Goal: Information Seeking & Learning: Check status

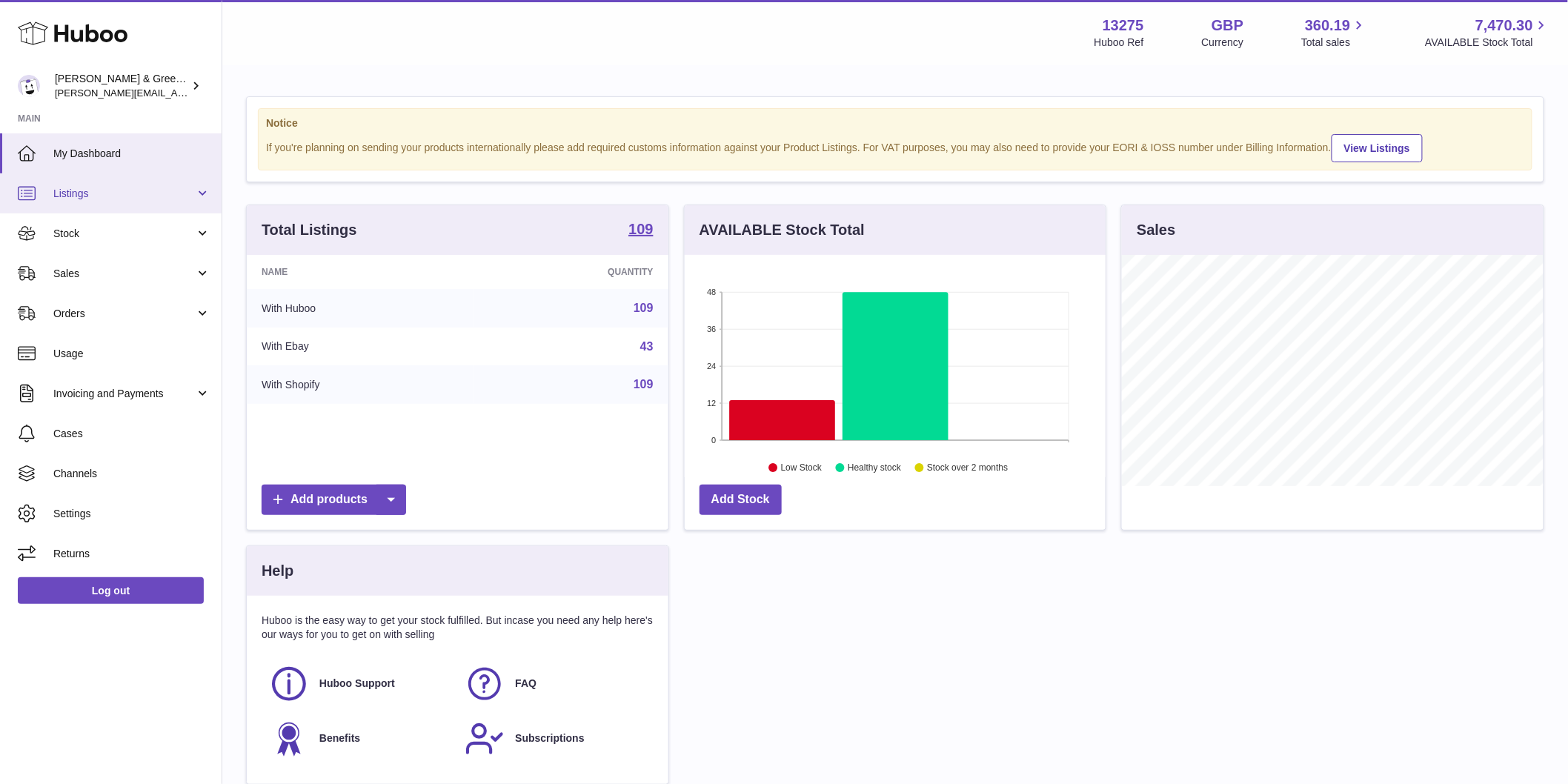
click at [144, 200] on link "Listings" at bounding box center [110, 193] width 222 height 40
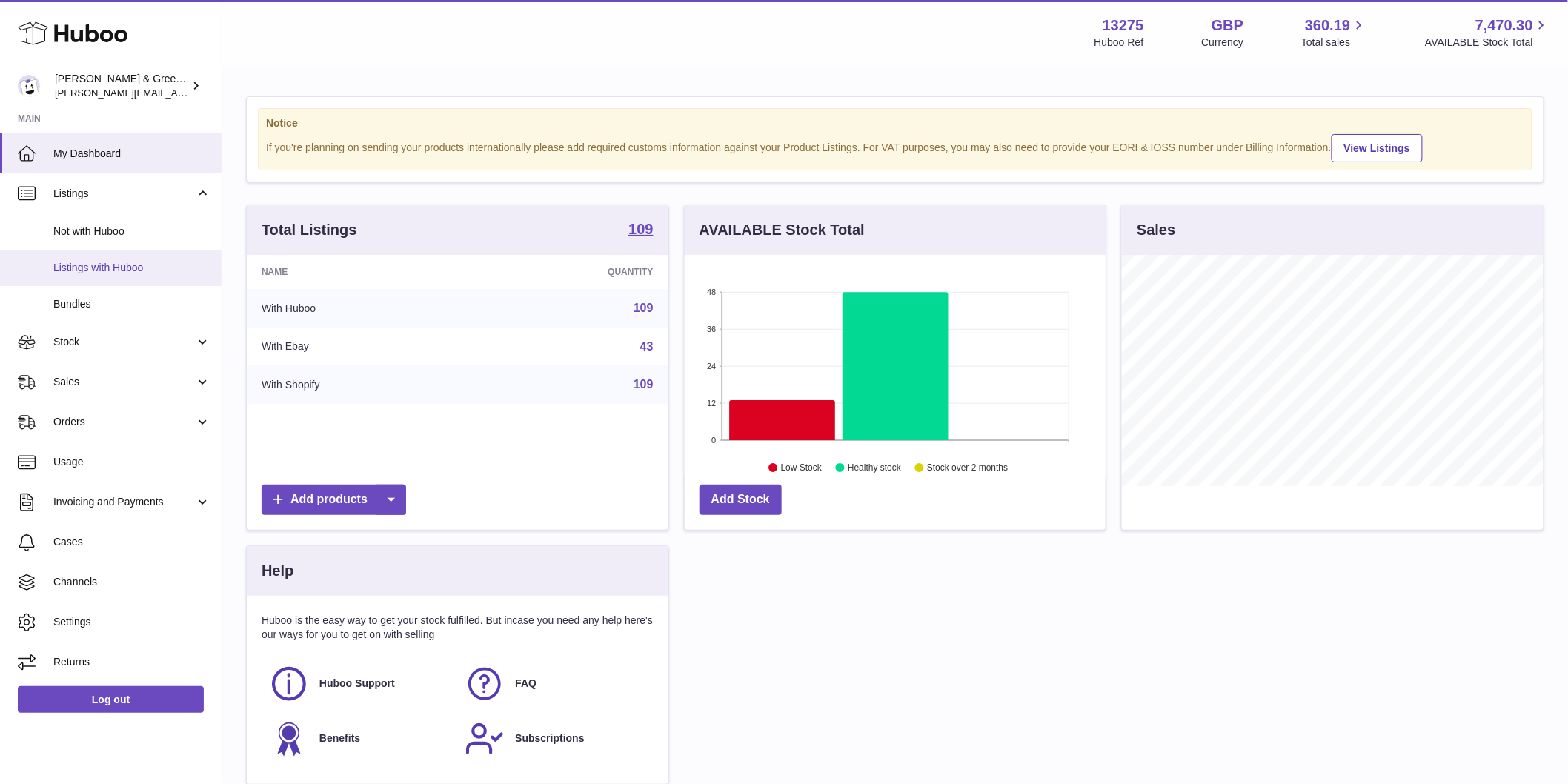
click at [157, 261] on span "Listings with Huboo" at bounding box center [131, 268] width 157 height 14
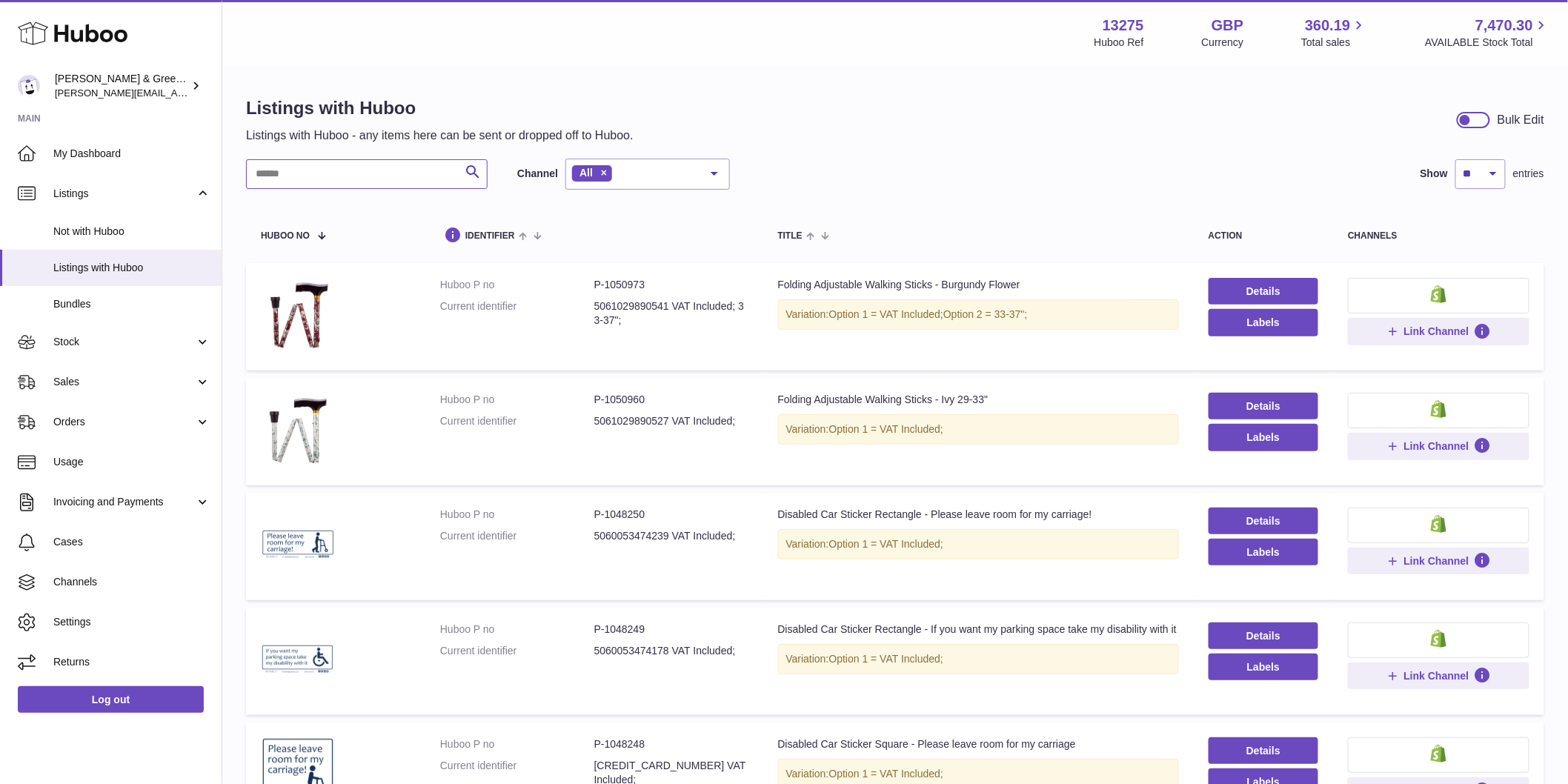
click at [348, 175] on input "text" at bounding box center [367, 174] width 242 height 30
click at [145, 334] on link "Stock" at bounding box center [110, 342] width 222 height 40
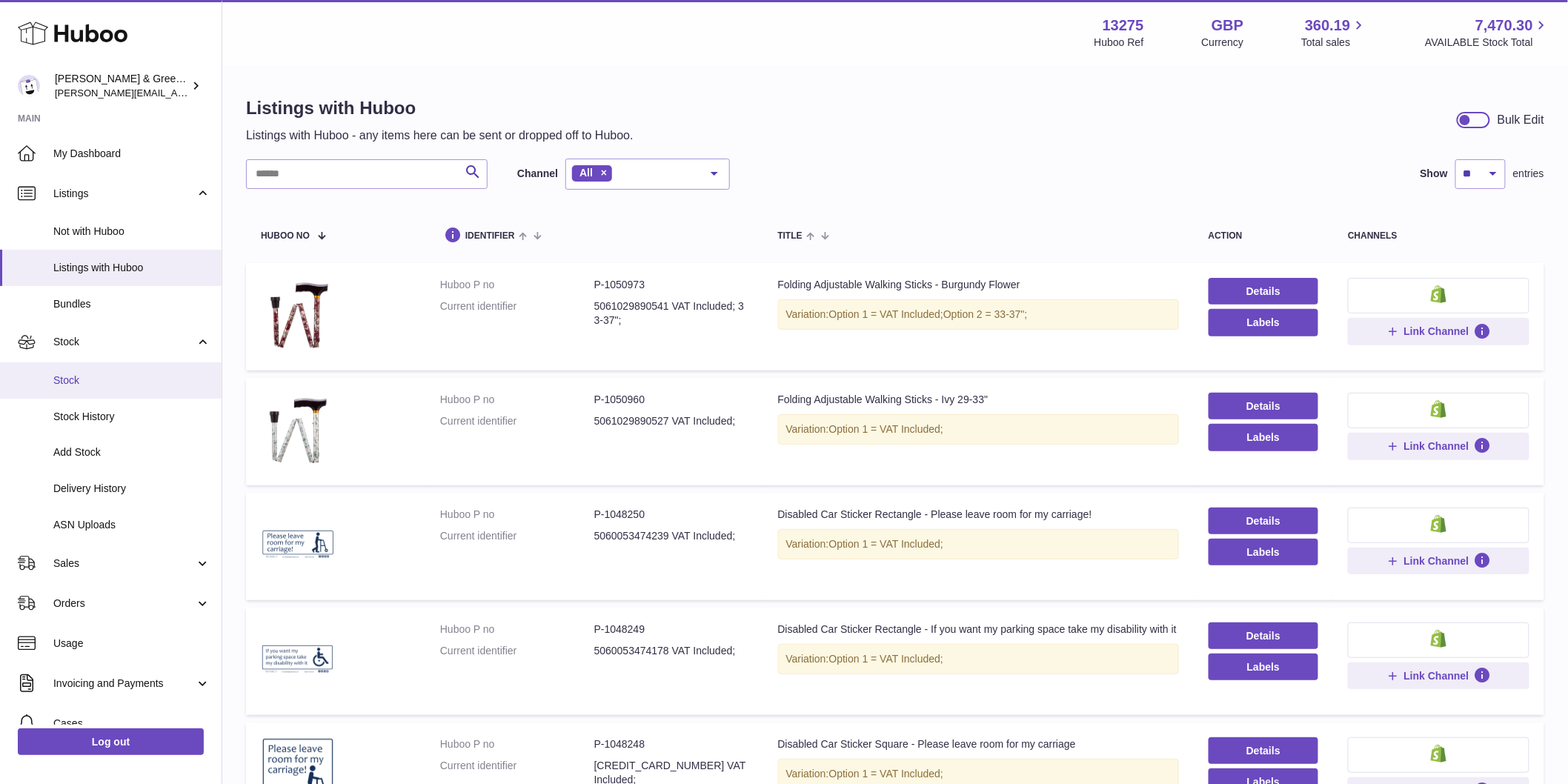
click at [137, 381] on span "Stock" at bounding box center [131, 380] width 157 height 14
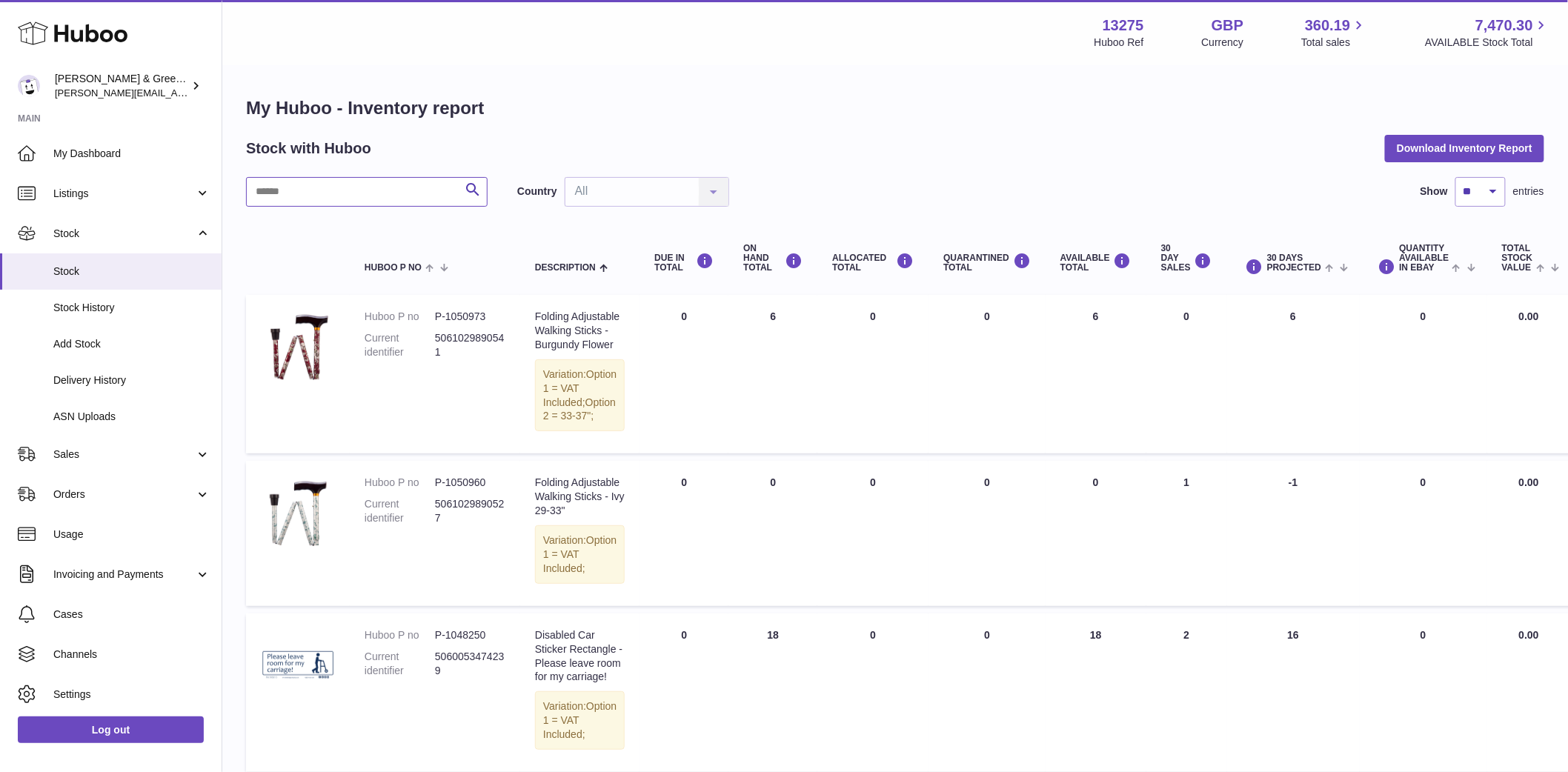
click at [330, 195] on input "text" at bounding box center [367, 192] width 242 height 30
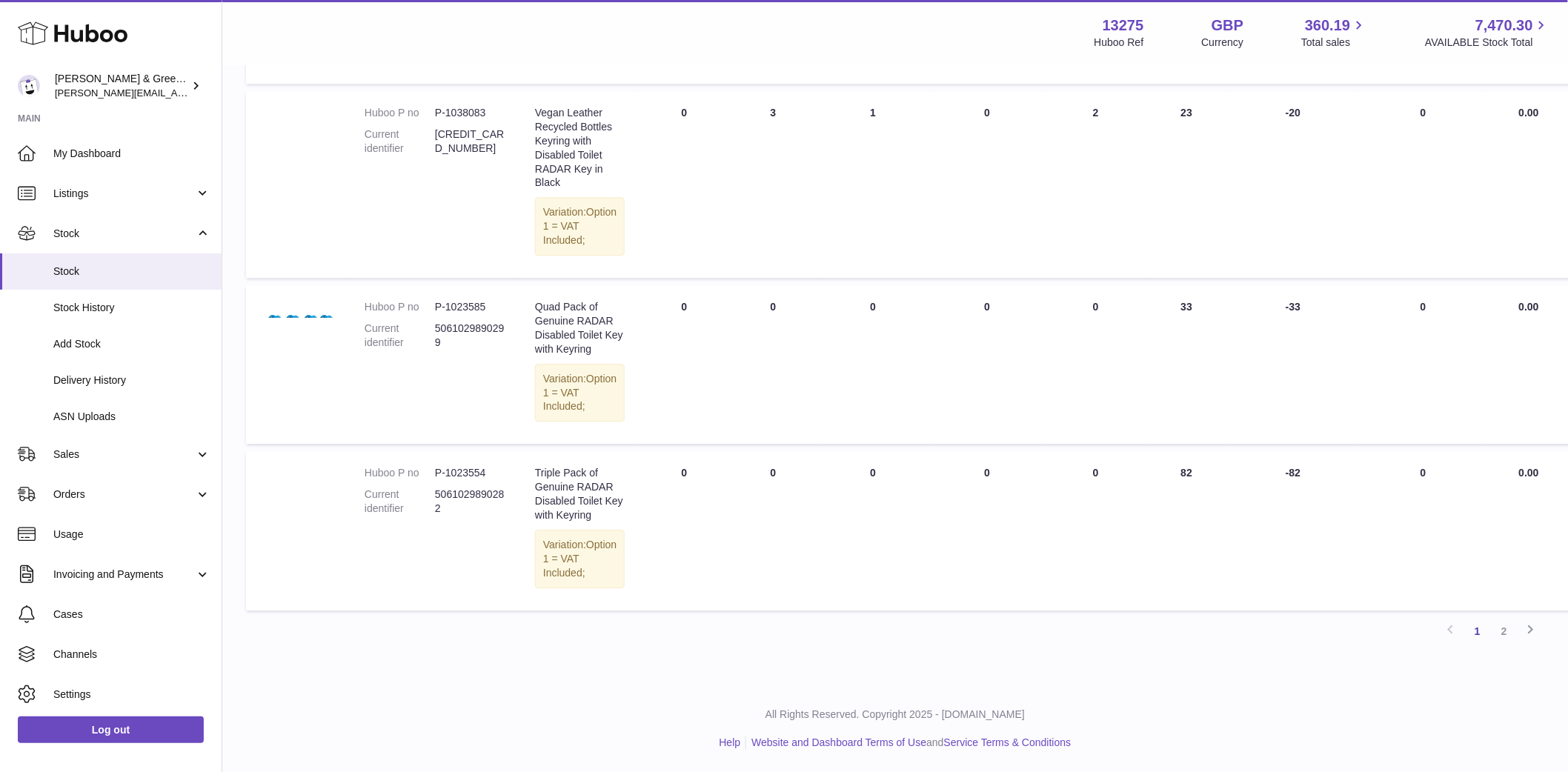
scroll to position [1857, 0]
click at [1493, 631] on link "2" at bounding box center [1504, 631] width 27 height 27
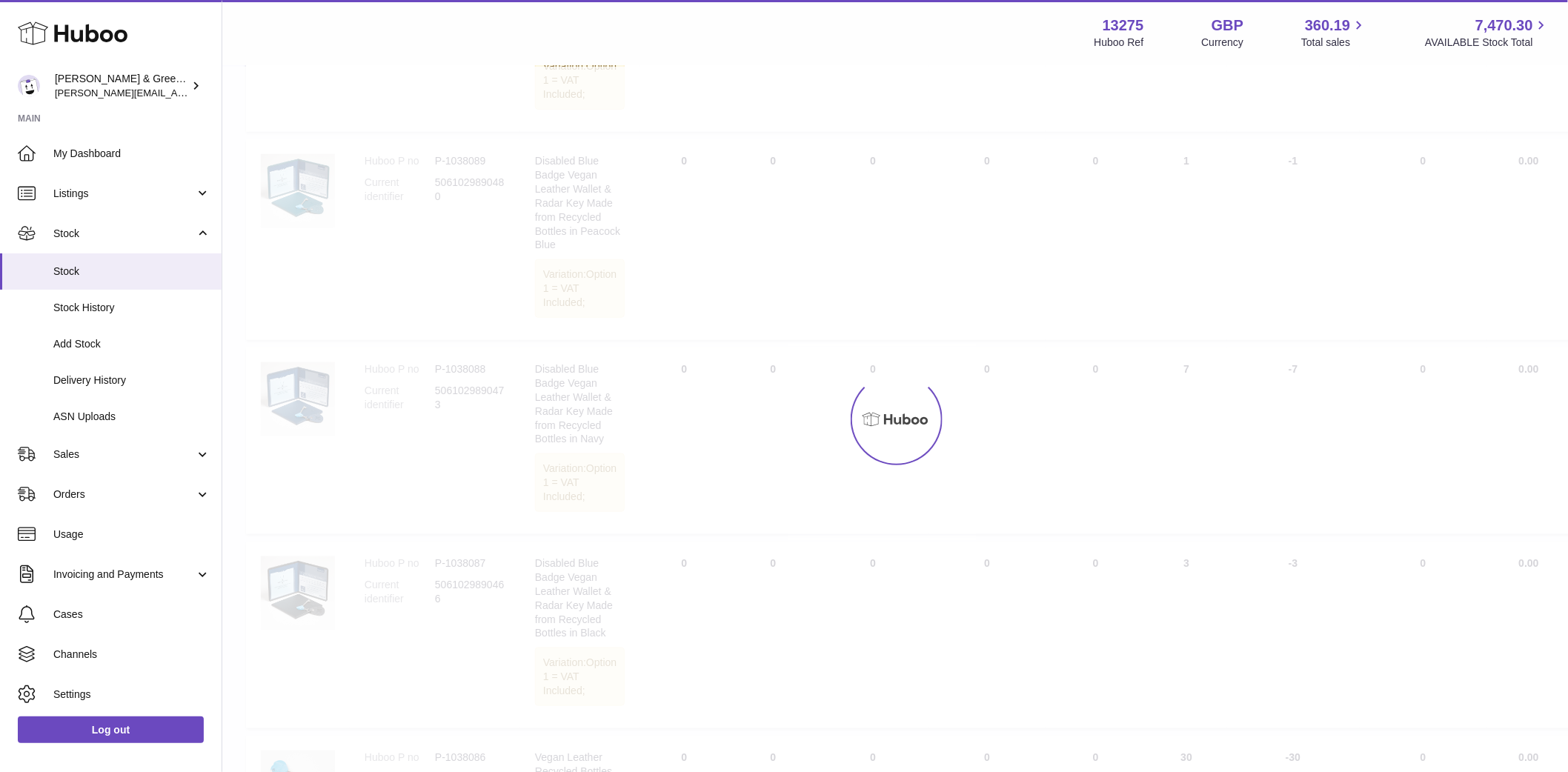
scroll to position [67, 0]
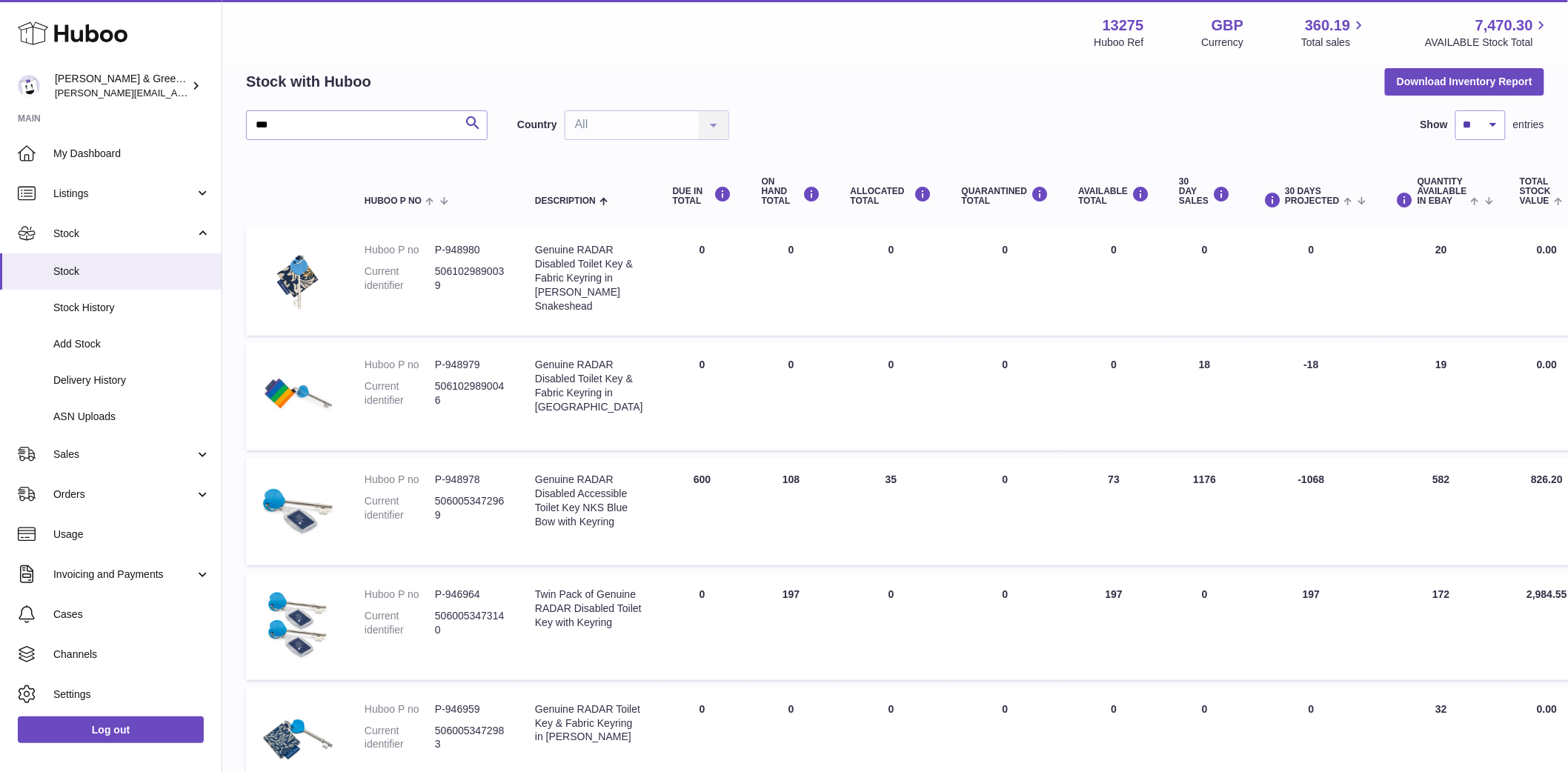
drag, startPoint x: 739, startPoint y: 505, endPoint x: 781, endPoint y: 505, distance: 42.0
click at [781, 505] on td "ON HAND Total 108" at bounding box center [791, 511] width 89 height 107
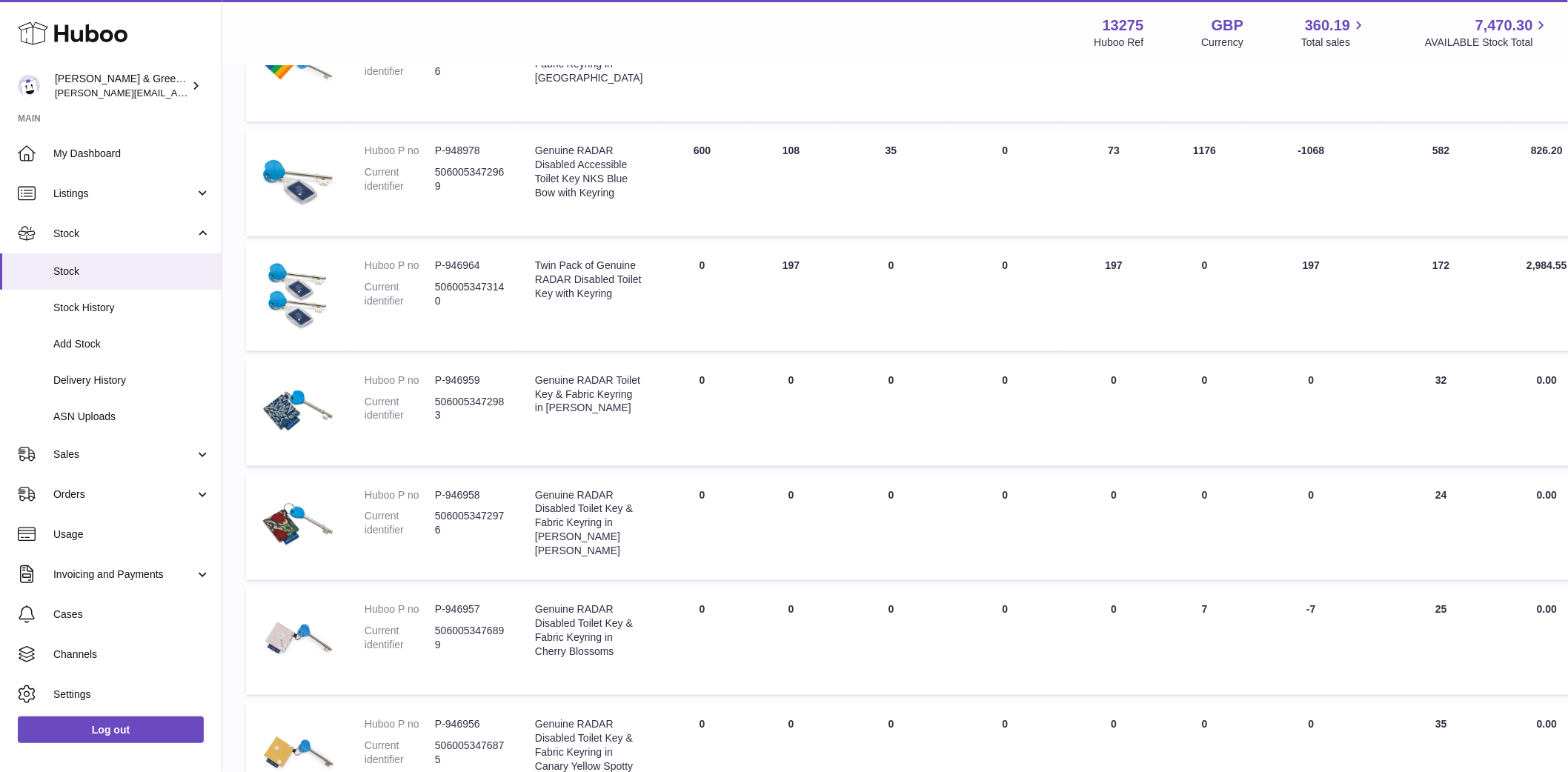
click at [763, 308] on td "ON HAND Total 197" at bounding box center [791, 297] width 89 height 107
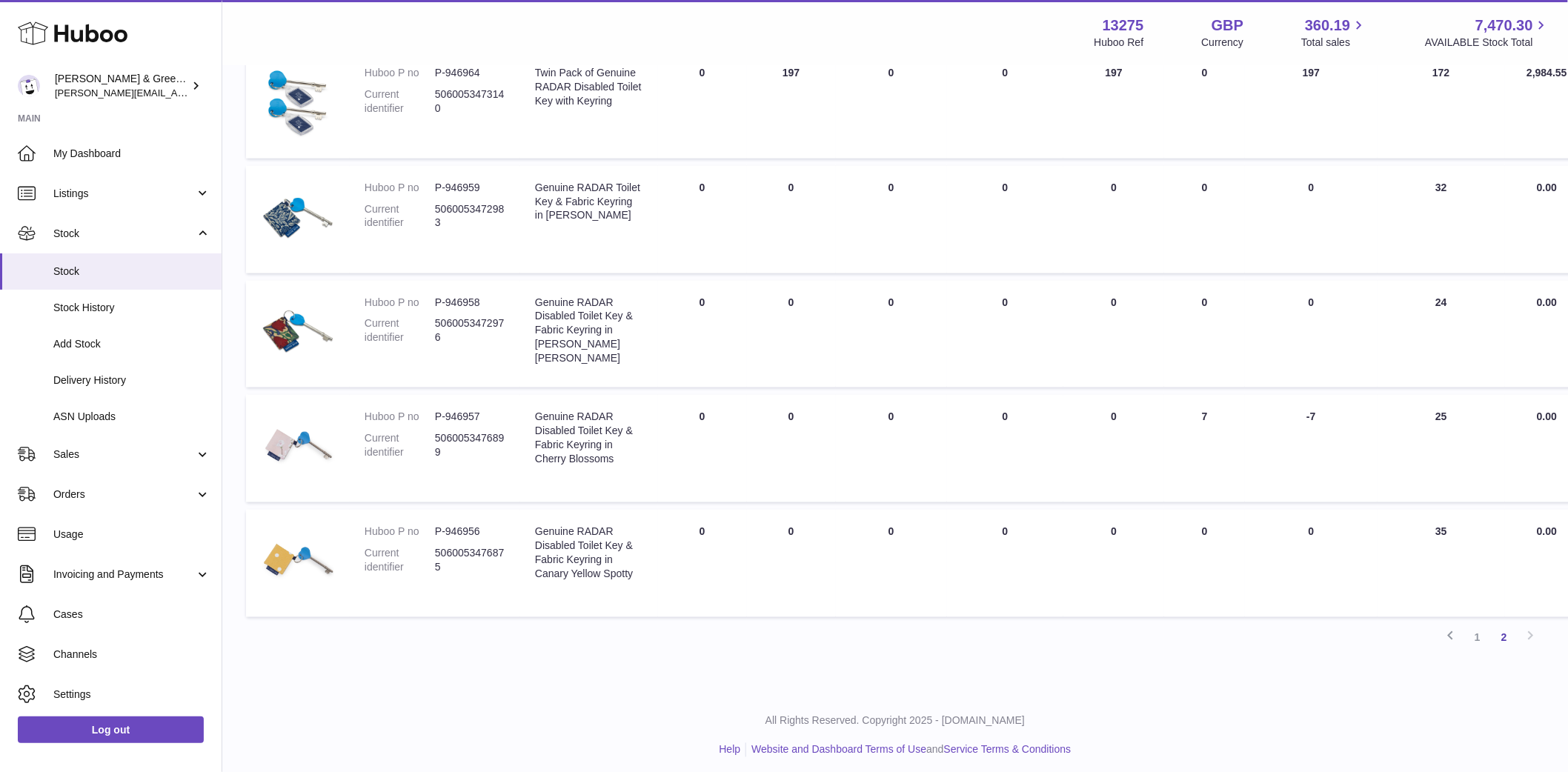
scroll to position [715, 0]
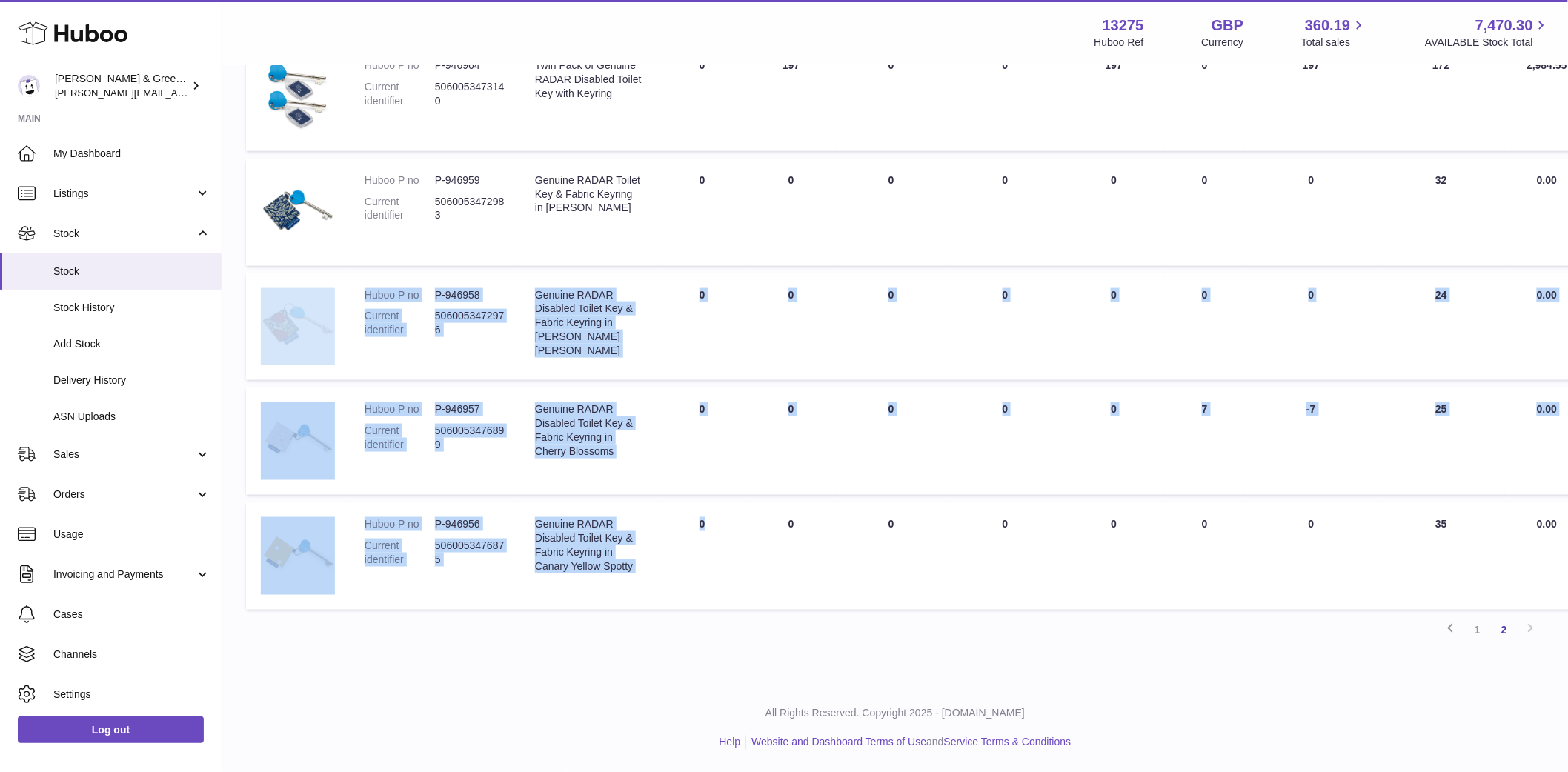
drag, startPoint x: 746, startPoint y: 517, endPoint x: 304, endPoint y: 239, distance: 522.2
click at [304, 239] on tbody "Huboo P no P-948980 Current identifier 5061029890039 Description Genuine RADAR …" at bounding box center [958, 155] width 1425 height 911
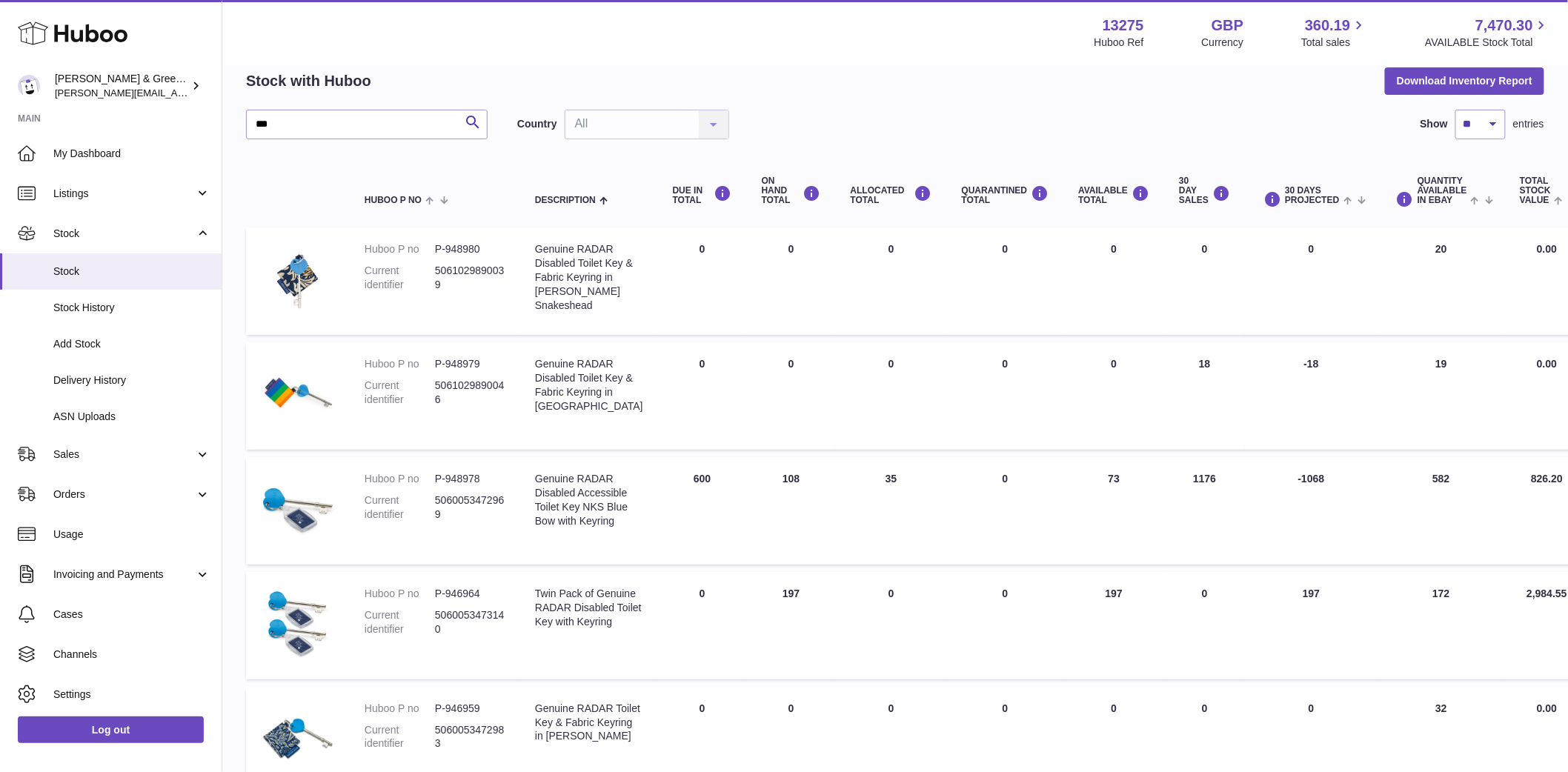
scroll to position [56, 0]
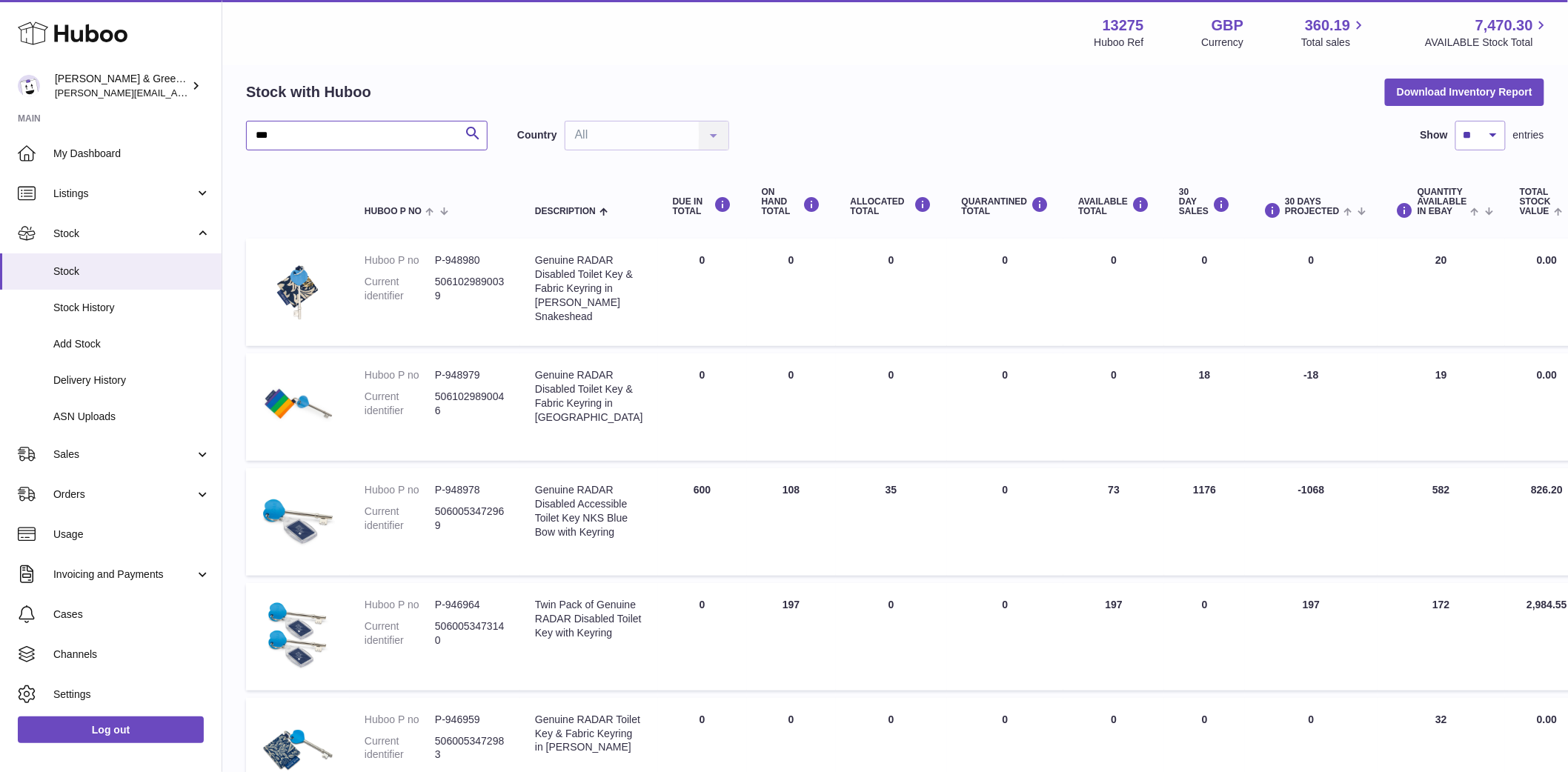
drag, startPoint x: 301, startPoint y: 128, endPoint x: 81, endPoint y: 115, distance: 220.4
click at [98, 122] on div "Huboo [PERSON_NAME] & Green Ltd [PERSON_NAME][EMAIL_ADDRESS][DOMAIN_NAME] Main …" at bounding box center [784, 627] width 1568 height 1368
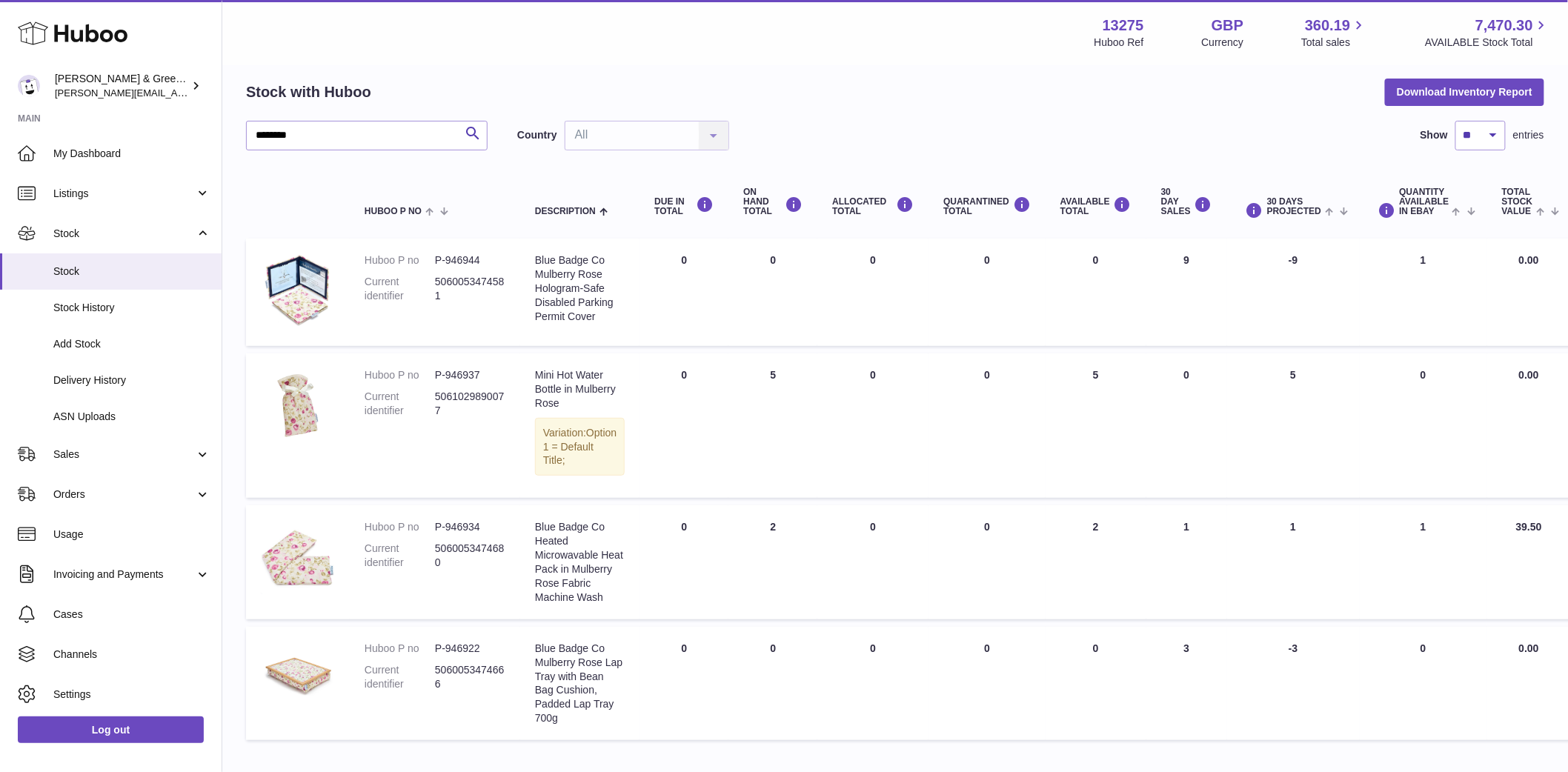
drag, startPoint x: 1196, startPoint y: 685, endPoint x: 1114, endPoint y: 500, distance: 202.4
click at [1114, 500] on tbody "Huboo P no P-946944 Current identifier 5060053474581 Description Blue Badge Co …" at bounding box center [948, 489] width 1406 height 501
click at [1113, 665] on td "AVAILABLE Total 0" at bounding box center [1095, 683] width 101 height 114
click at [1072, 684] on td "AVAILABLE Total 0" at bounding box center [1095, 683] width 101 height 114
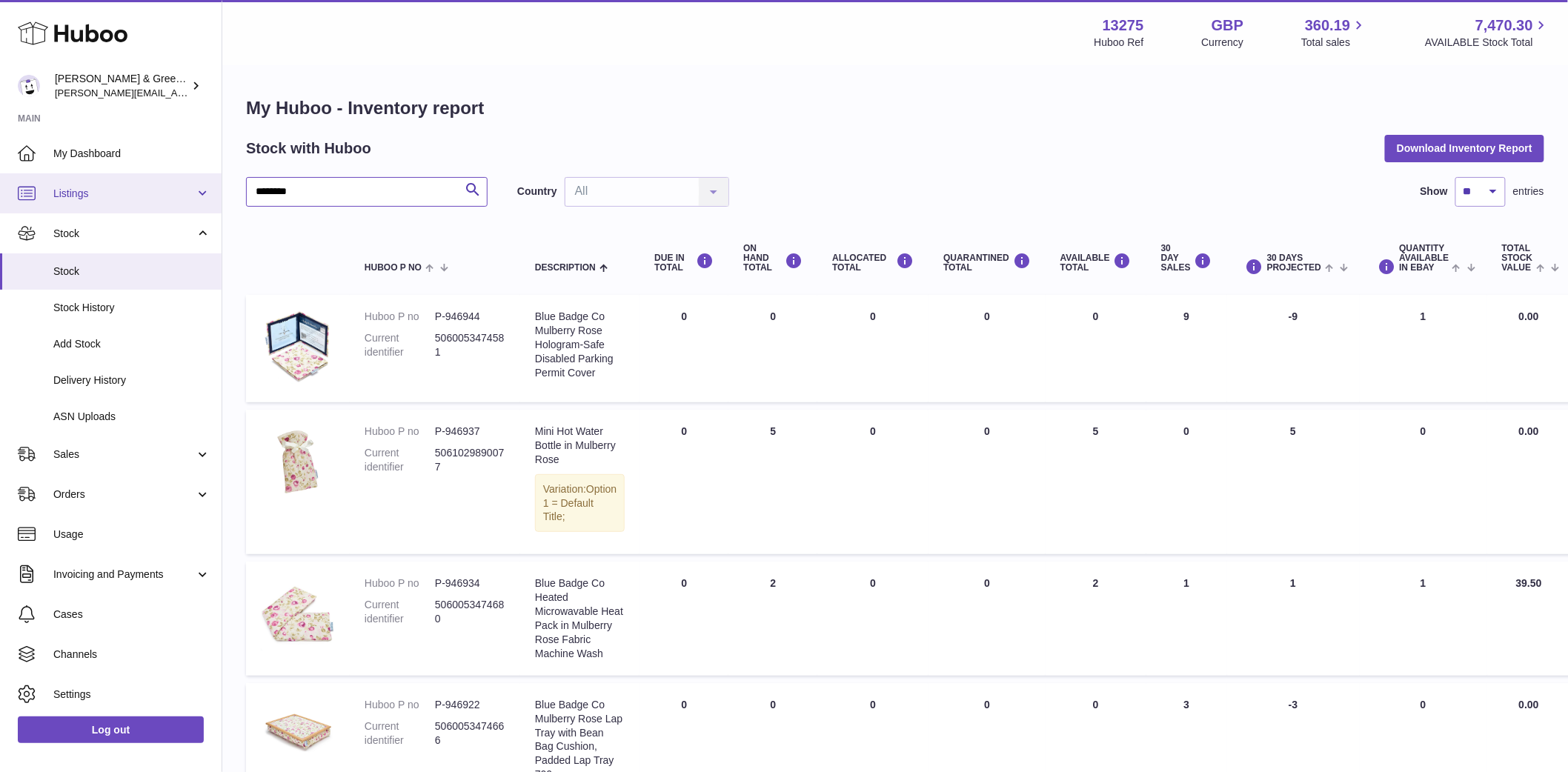
drag, startPoint x: 297, startPoint y: 197, endPoint x: 207, endPoint y: 197, distance: 90.0
click at [211, 197] on div "Huboo [PERSON_NAME] & Green Ltd [PERSON_NAME][EMAIL_ADDRESS][DOMAIN_NAME] Main …" at bounding box center [784, 460] width 1568 height 921
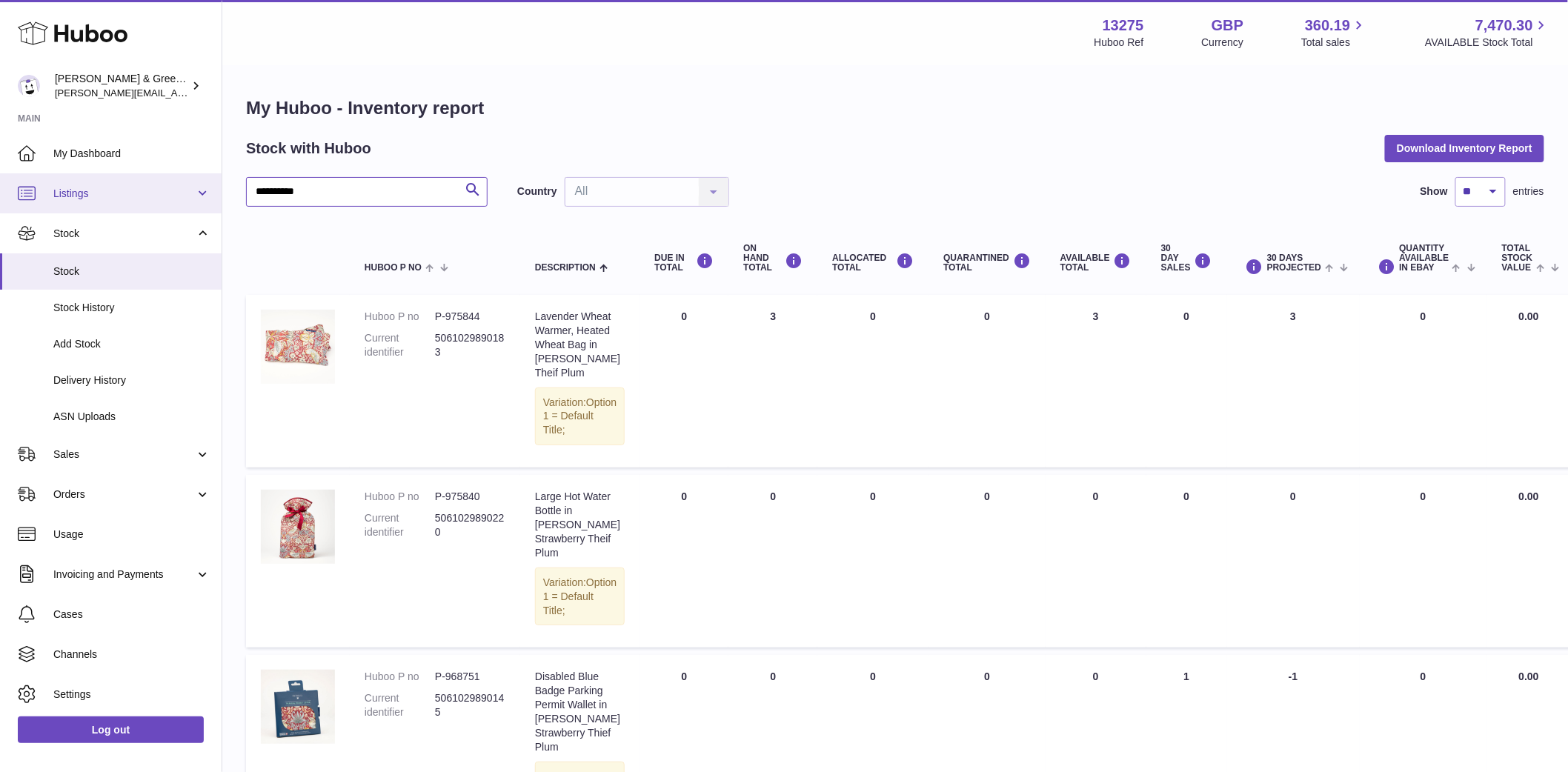
drag, startPoint x: 354, startPoint y: 193, endPoint x: 97, endPoint y: 191, distance: 257.0
click at [101, 191] on div "**********" at bounding box center [784, 573] width 1568 height 1146
type input "***"
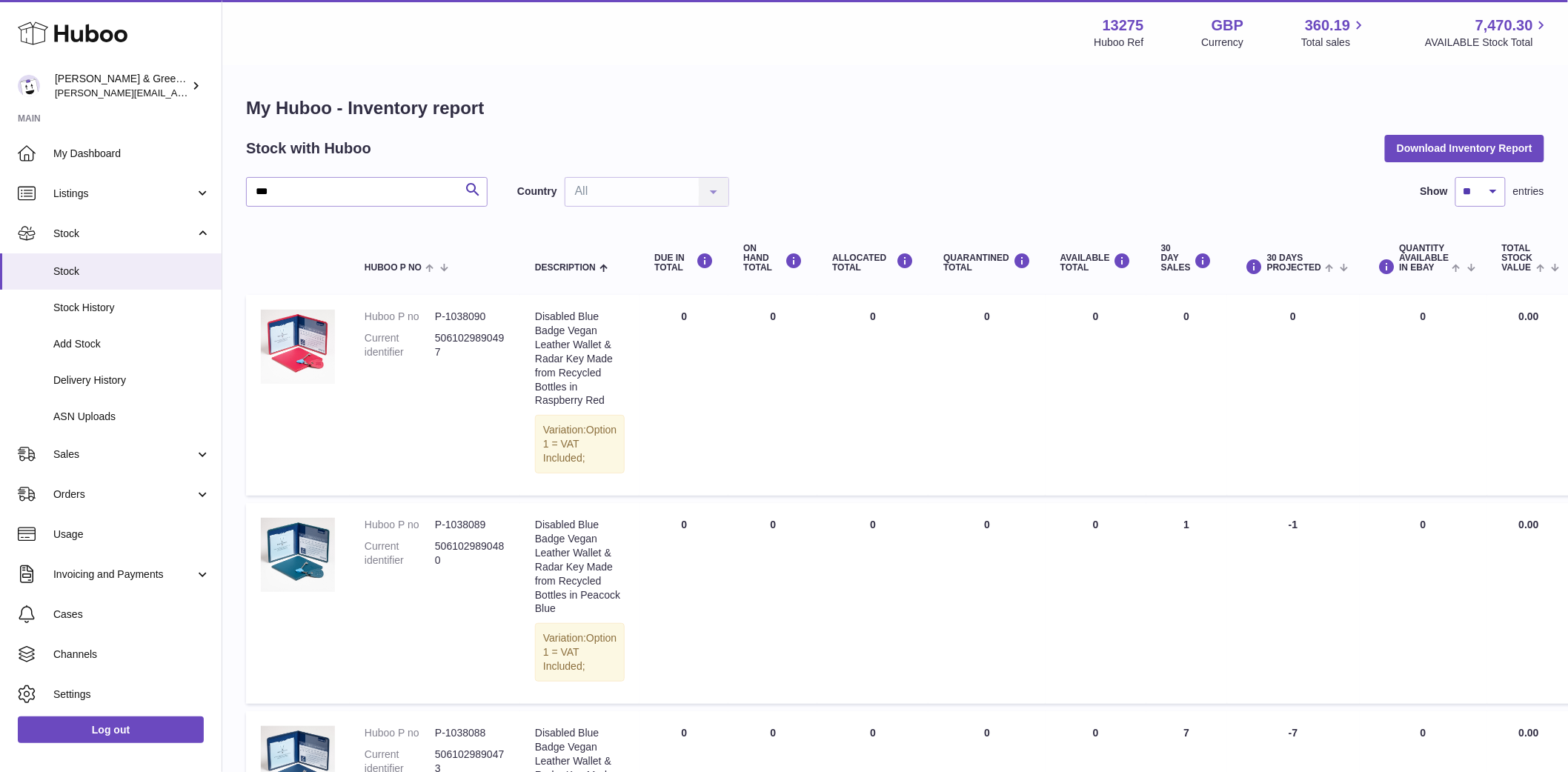
drag, startPoint x: 654, startPoint y: 322, endPoint x: 1246, endPoint y: 537, distance: 629.8
click at [989, 668] on td "QUARANTINED Total 0" at bounding box center [986, 603] width 117 height 201
drag, startPoint x: 1087, startPoint y: 550, endPoint x: 1249, endPoint y: 575, distance: 163.9
click at [1249, 575] on tr "Huboo P no P-1038089 Current identifier 5061029890480 Description Disabled Blue…" at bounding box center [948, 603] width 1406 height 201
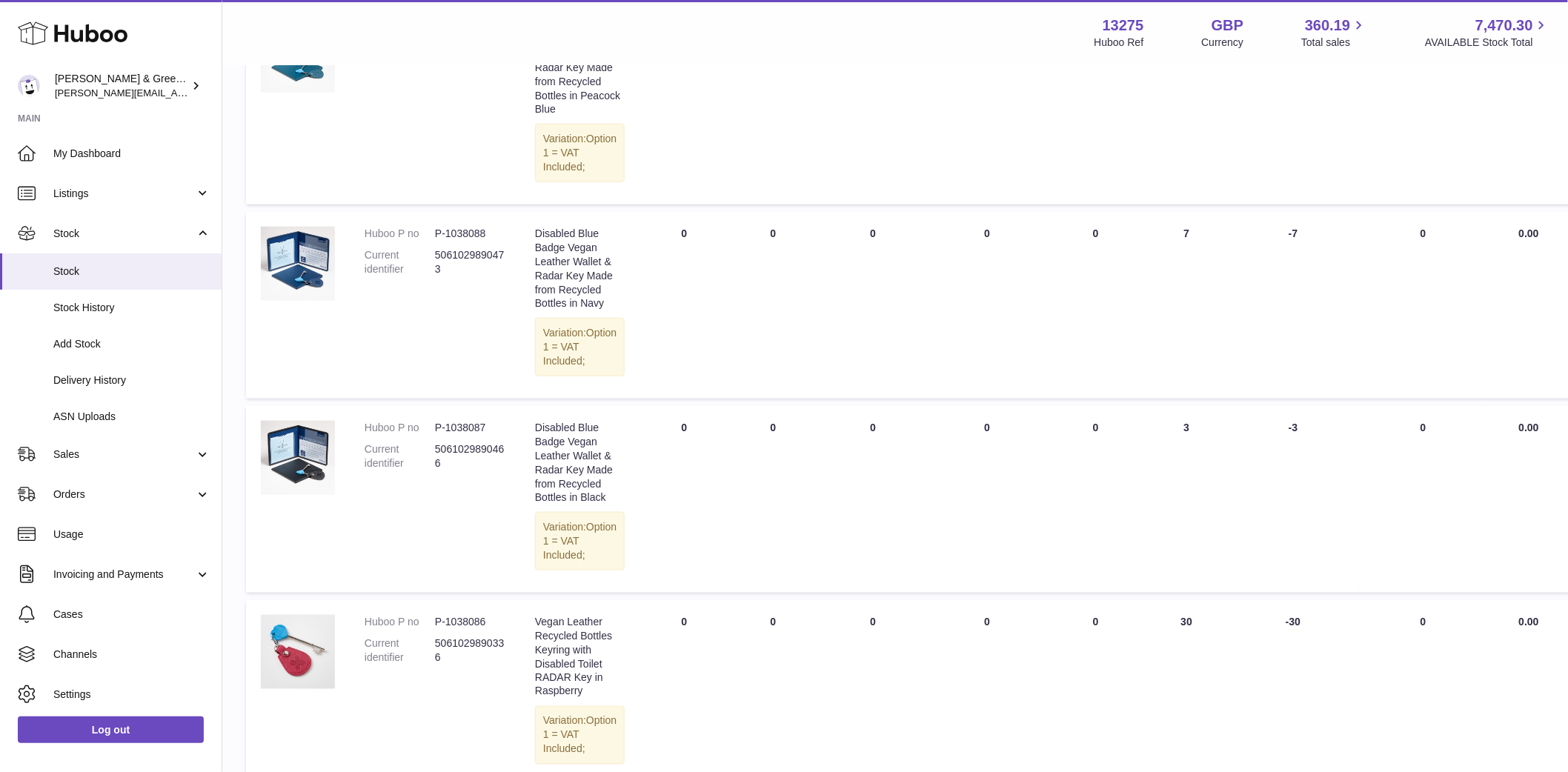
scroll to position [575, 0]
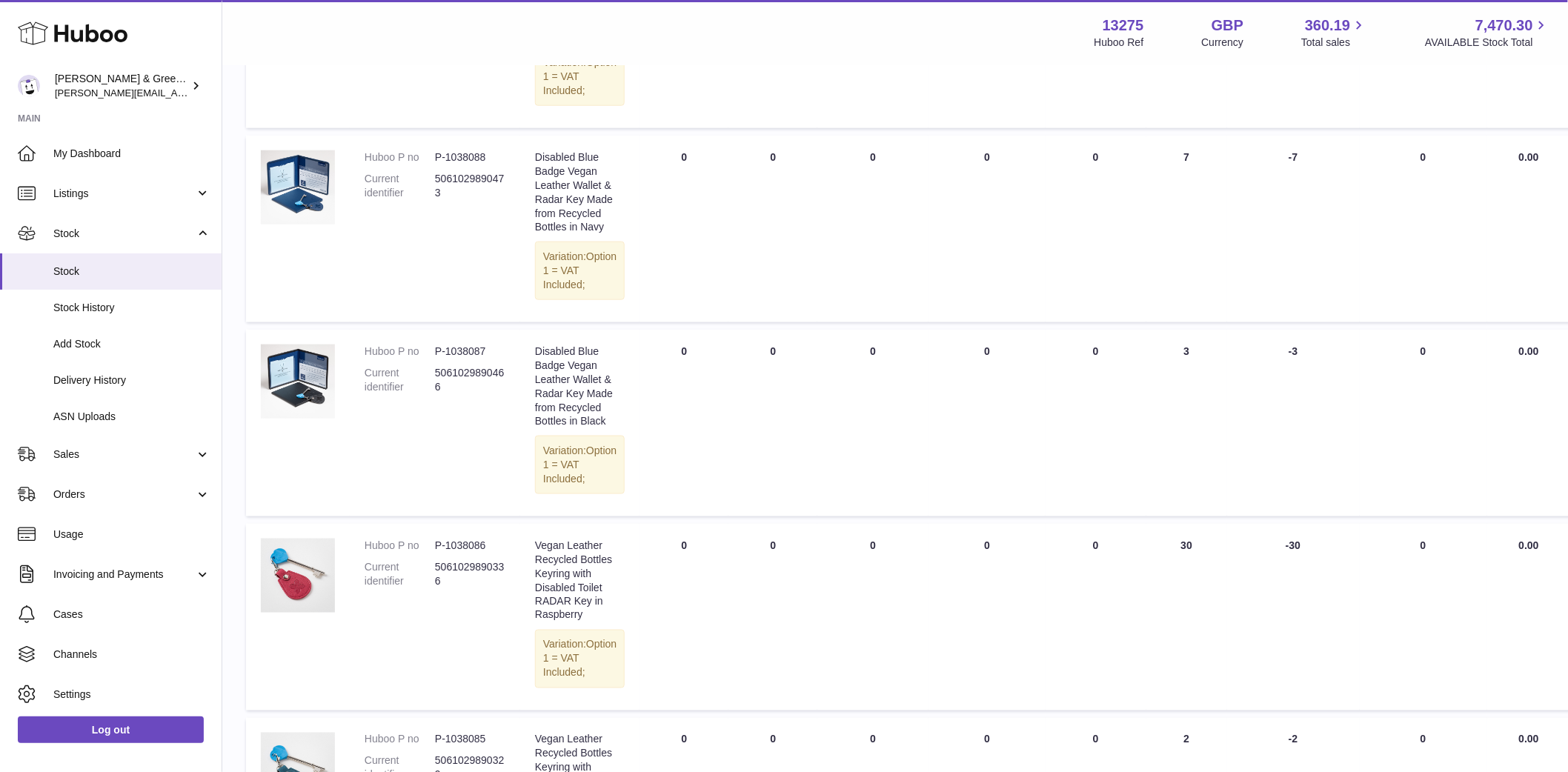
drag, startPoint x: 1124, startPoint y: 662, endPoint x: 1310, endPoint y: 674, distance: 186.4
click at [1310, 674] on tr "Huboo P no P-1038086 Current identifier 5061029890336 Description Vegan Leather…" at bounding box center [948, 617] width 1406 height 187
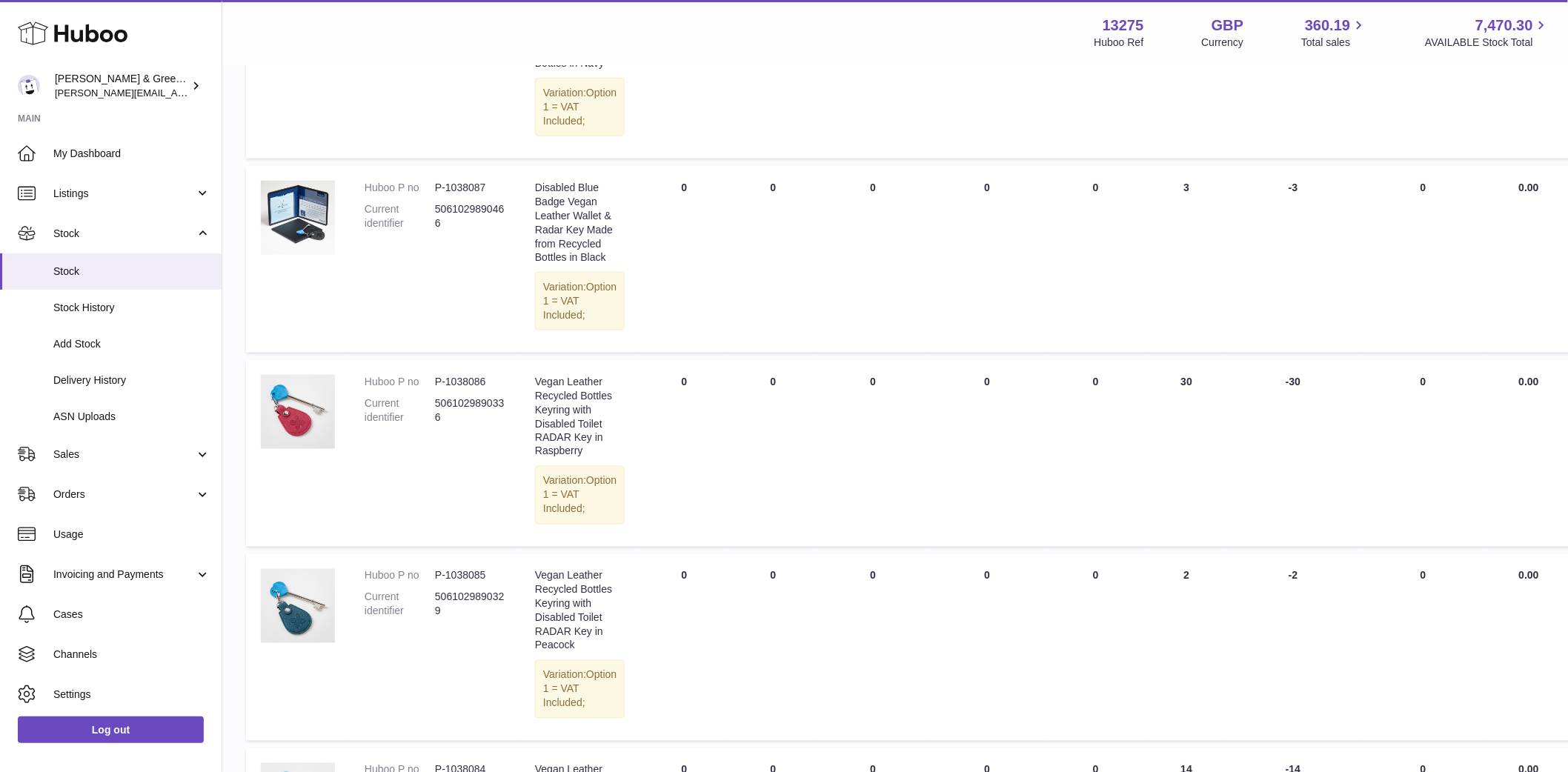
scroll to position [741, 0]
click at [1317, 546] on td "30 DAYS PROJECTED -30" at bounding box center [1293, 452] width 133 height 187
drag, startPoint x: 1186, startPoint y: 500, endPoint x: 1041, endPoint y: 64, distance: 459.5
click at [1035, 32] on div "Menu Huboo 13275 Huboo Ref GBP Currency 360.19 Total sales 7,470.30 AVAILABLE S…" at bounding box center [895, 397] width 1346 height 2276
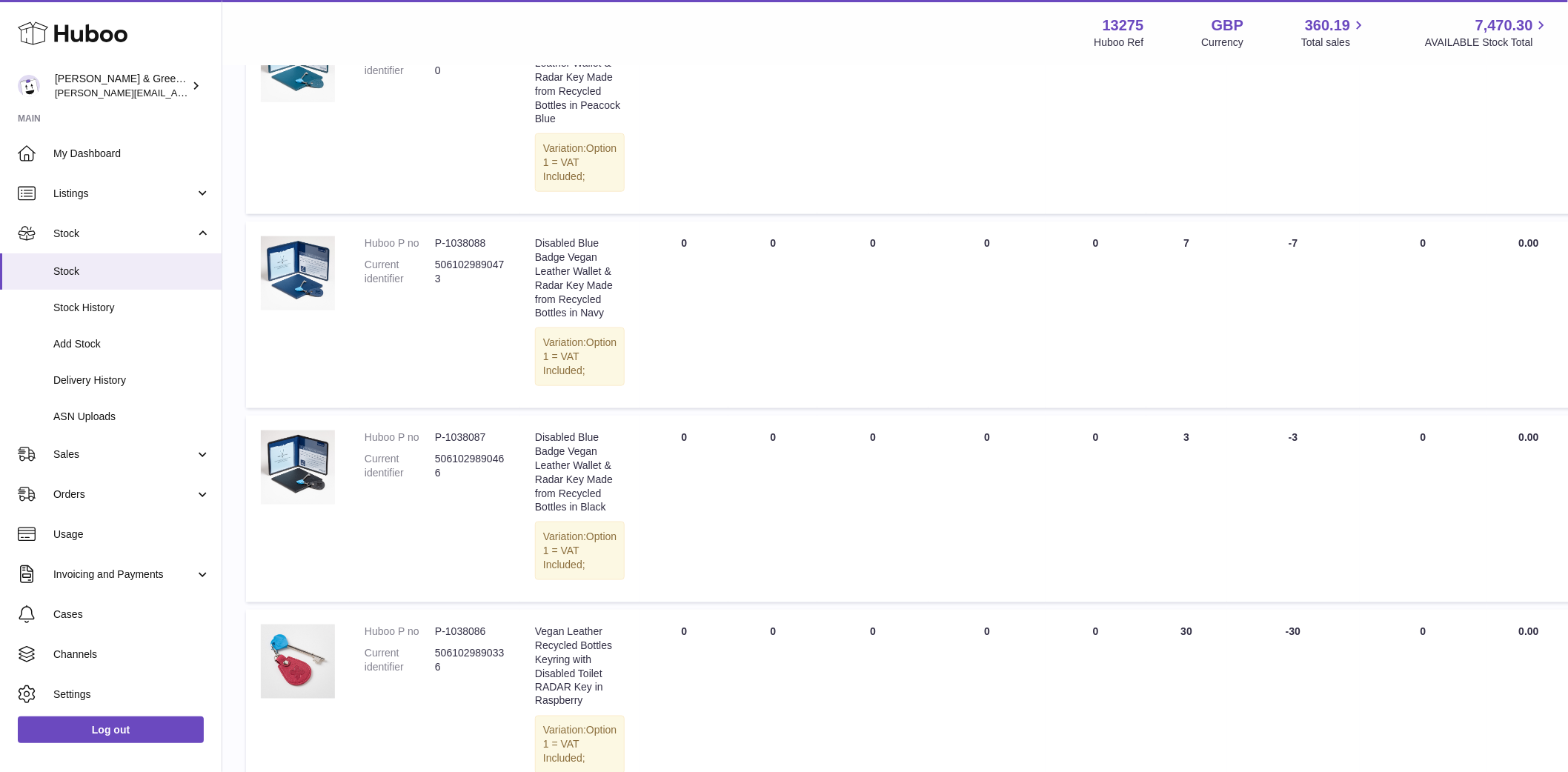
scroll to position [575, 0]
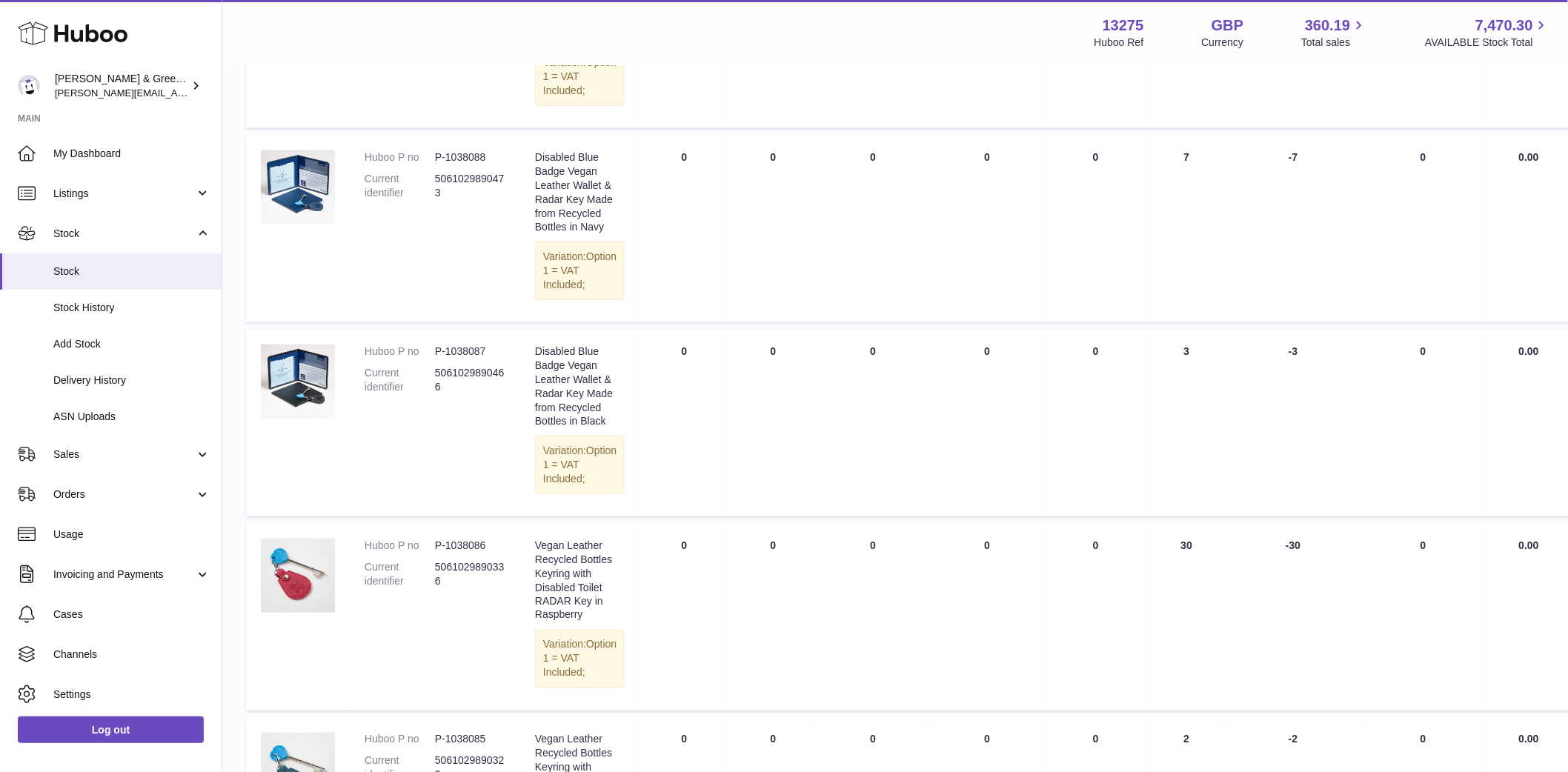
click at [1065, 517] on td "AVAILABLE Total 0" at bounding box center [1095, 423] width 101 height 187
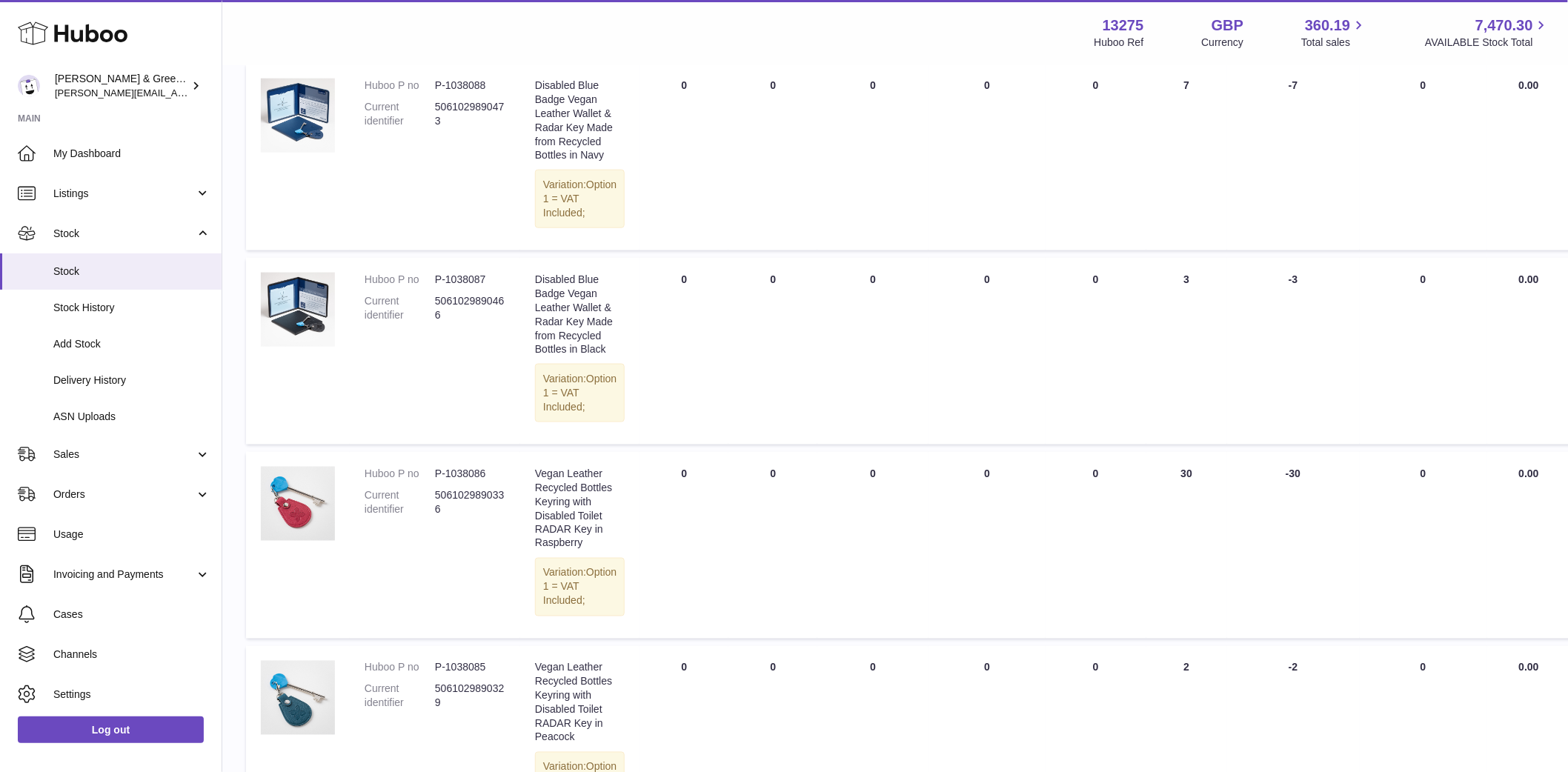
scroll to position [741, 0]
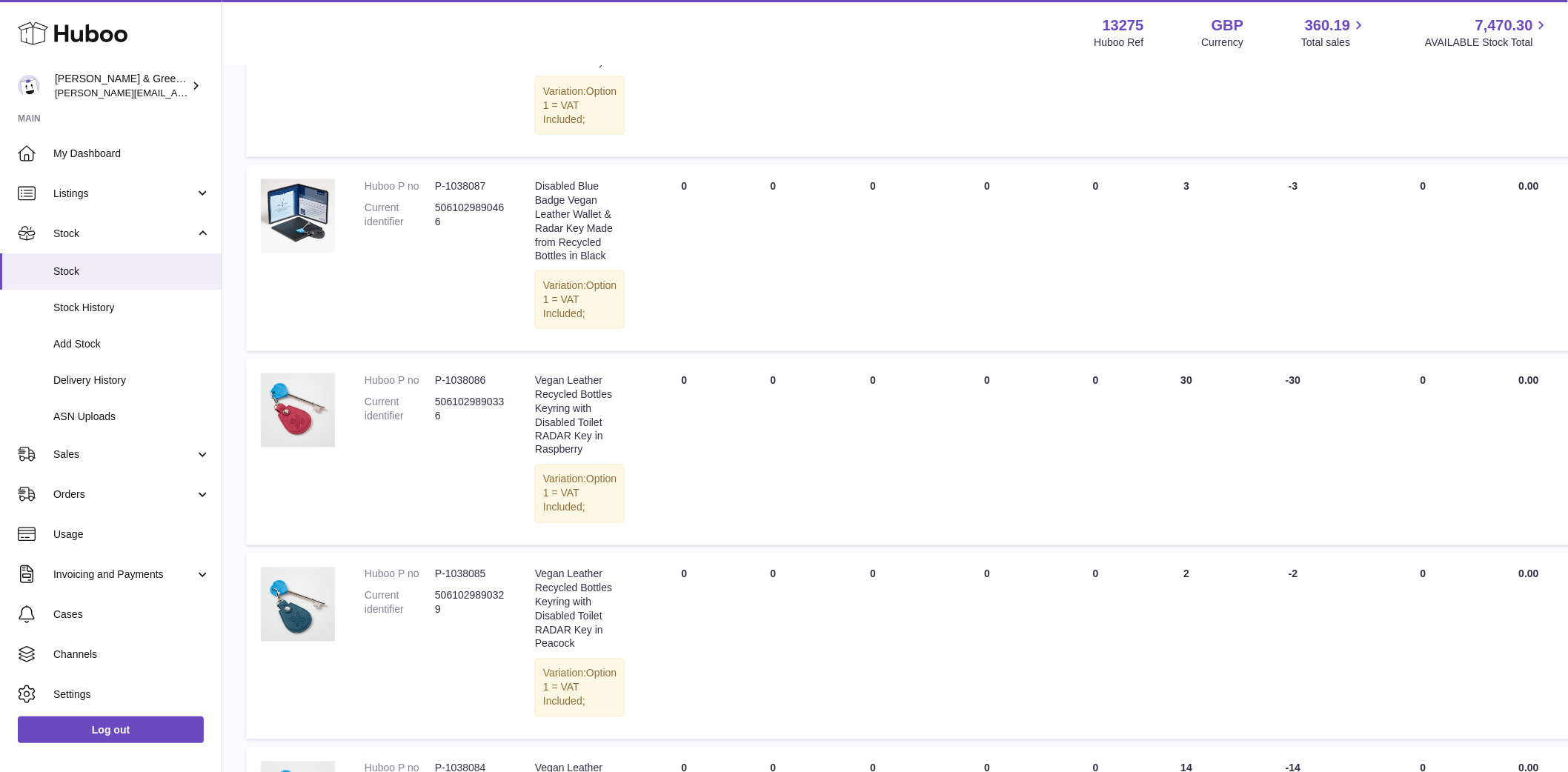
drag, startPoint x: 1081, startPoint y: 85, endPoint x: 1088, endPoint y: 118, distance: 33.7
click at [1081, 85] on td "AVAILABLE Total 0" at bounding box center [1095, 64] width 101 height 187
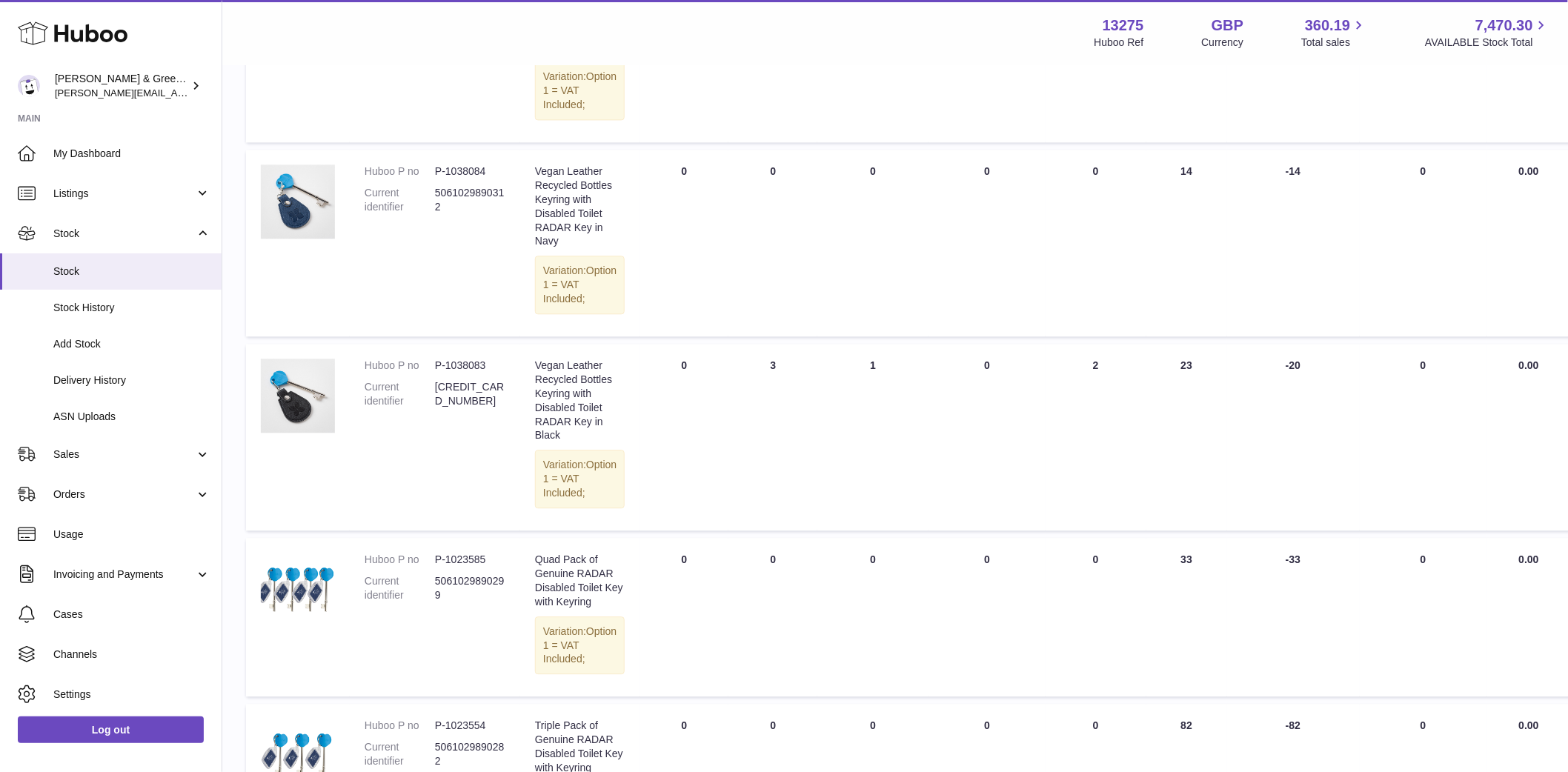
scroll to position [1564, 0]
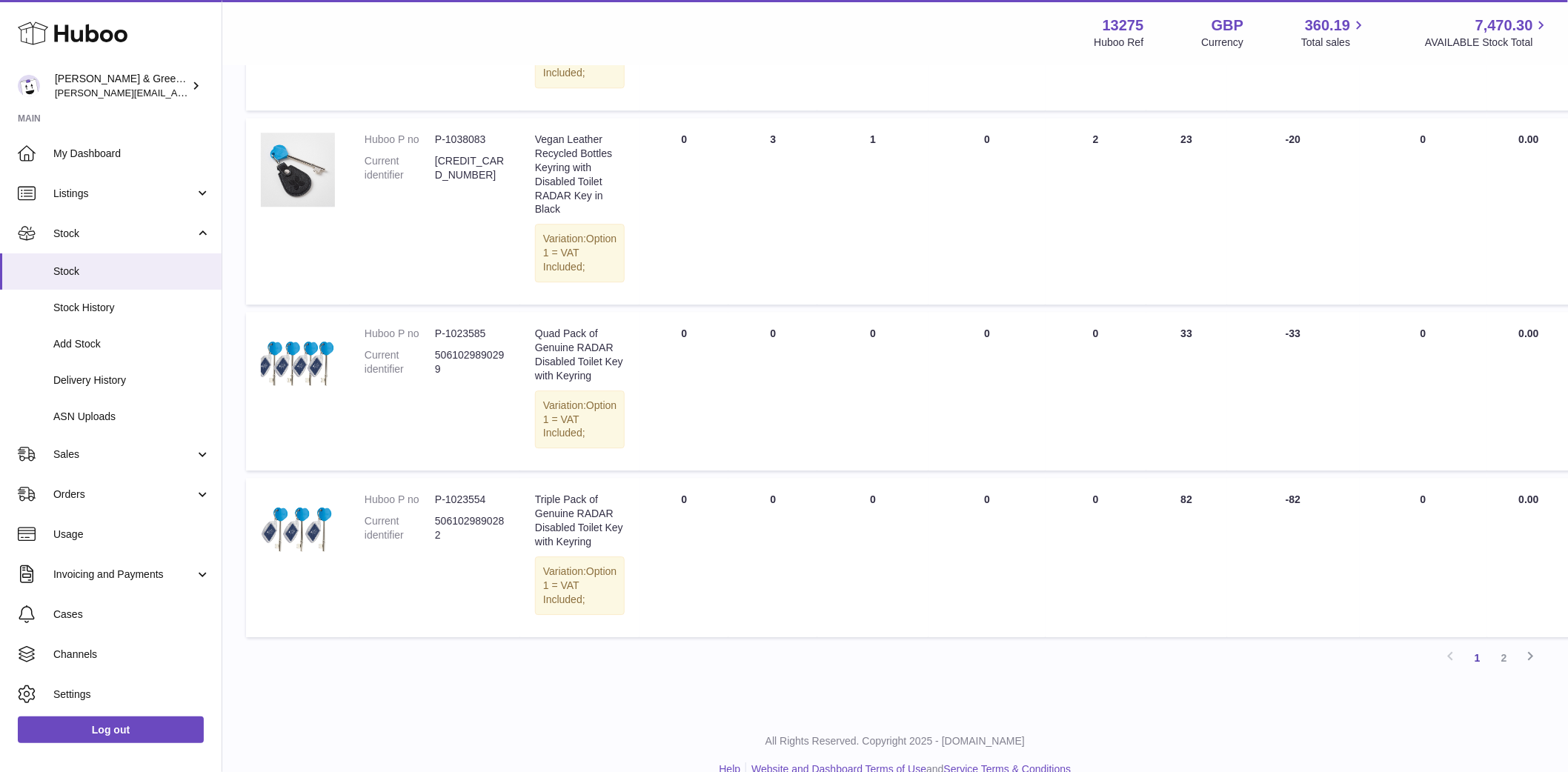
drag, startPoint x: 1162, startPoint y: 522, endPoint x: 1130, endPoint y: 655, distance: 136.8
click at [1181, 471] on td "30 DAY SALES 33" at bounding box center [1186, 391] width 81 height 159
drag, startPoint x: 1172, startPoint y: 726, endPoint x: 1186, endPoint y: 726, distance: 14.0
click at [1186, 637] on td "30 DAY SALES 82" at bounding box center [1186, 557] width 81 height 159
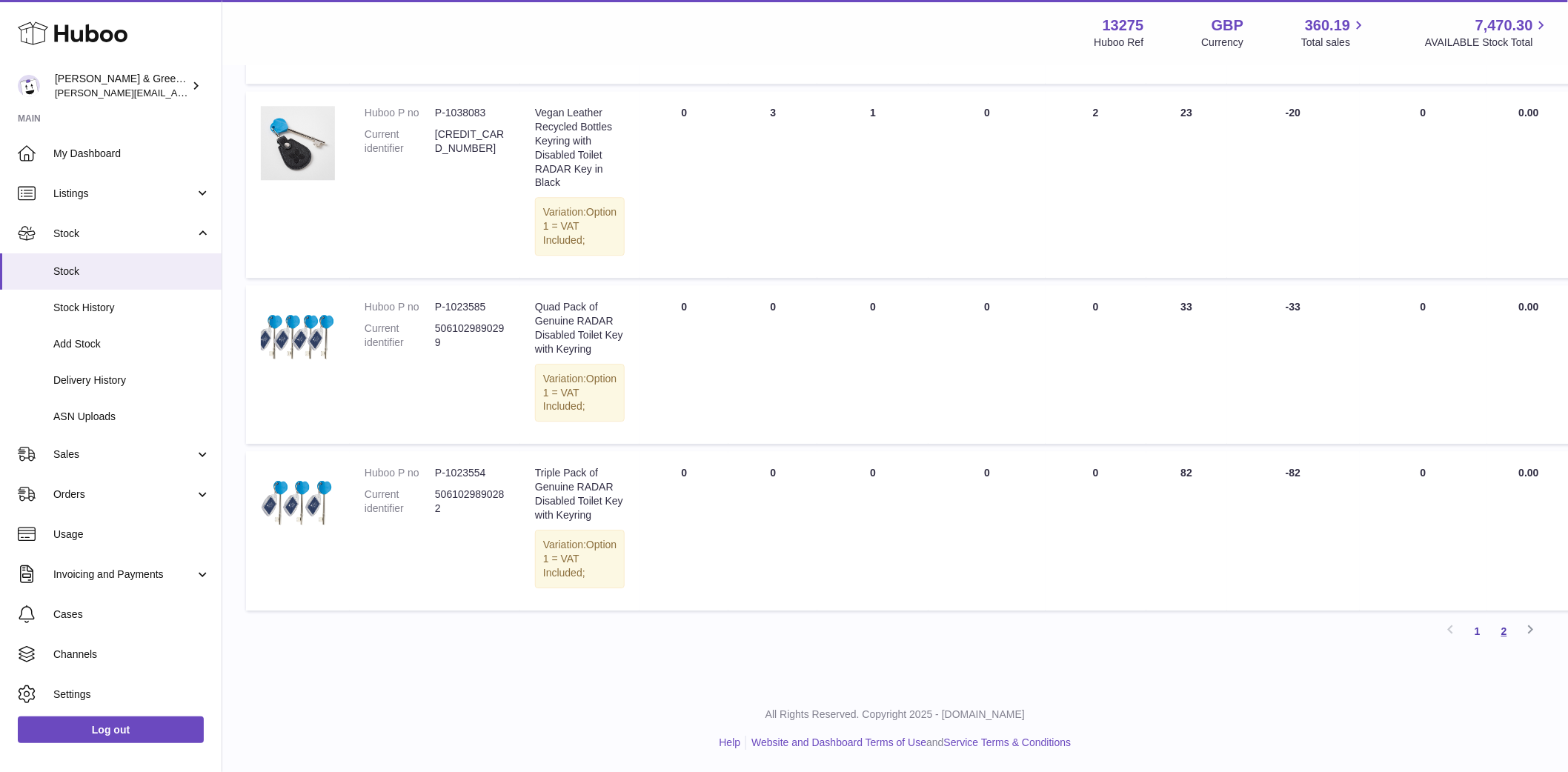
click at [1512, 636] on link "2" at bounding box center [1504, 631] width 27 height 27
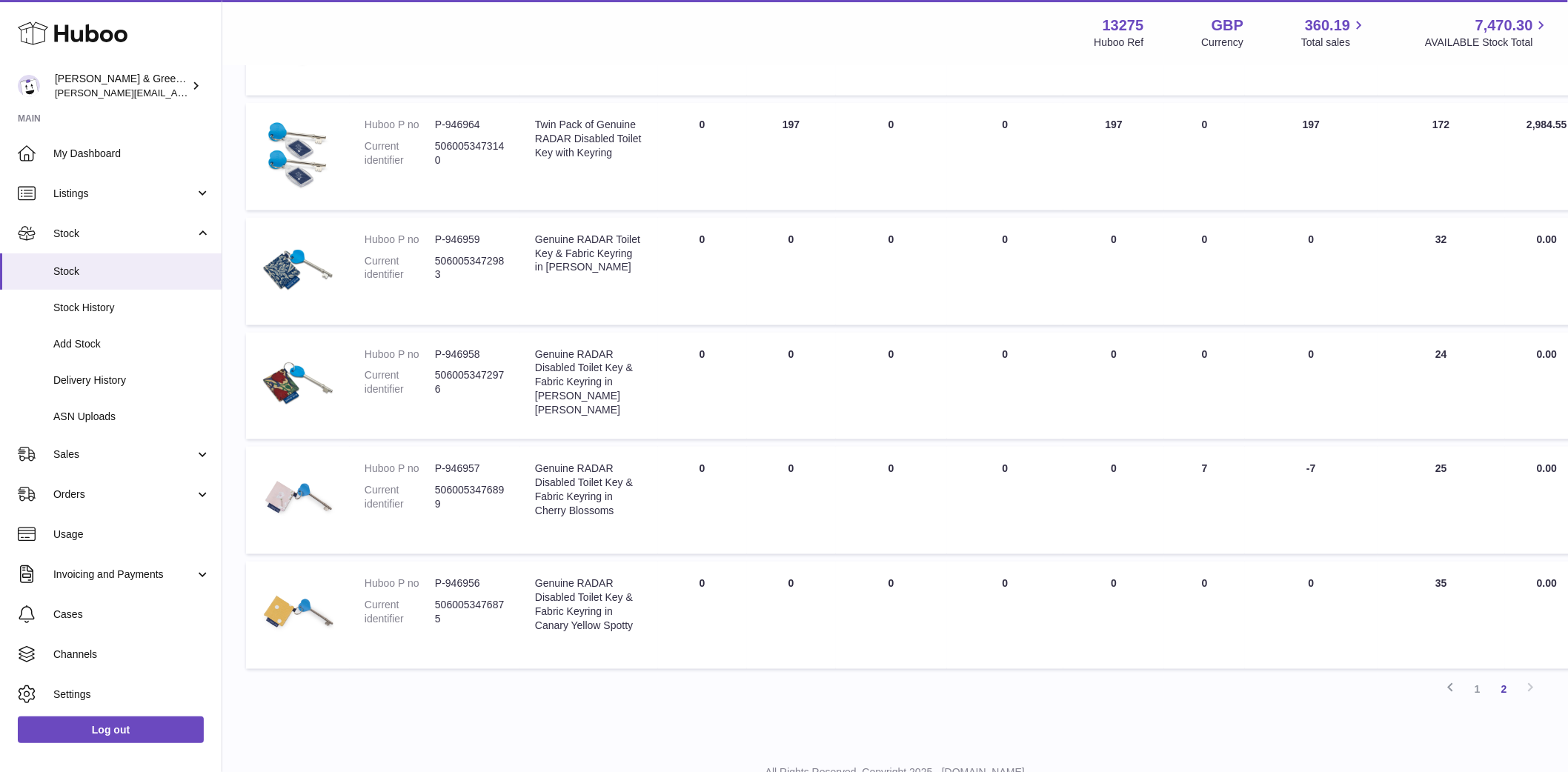
scroll to position [560, 0]
